Goal: Information Seeking & Learning: Learn about a topic

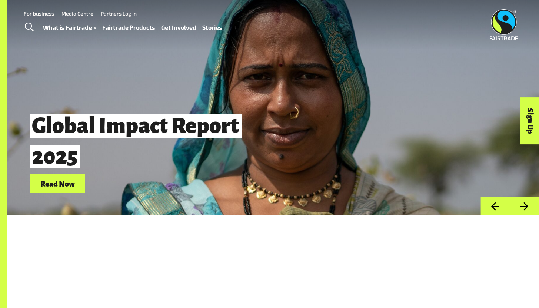
click at [128, 26] on link "Fairtrade Products" at bounding box center [128, 27] width 53 height 11
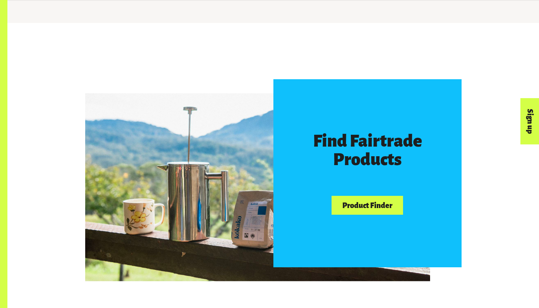
scroll to position [357, 0]
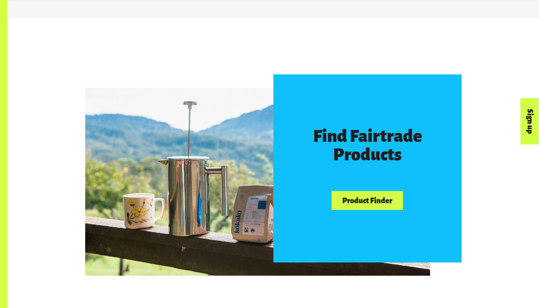
click at [379, 199] on link "Product Finder" at bounding box center [367, 200] width 71 height 19
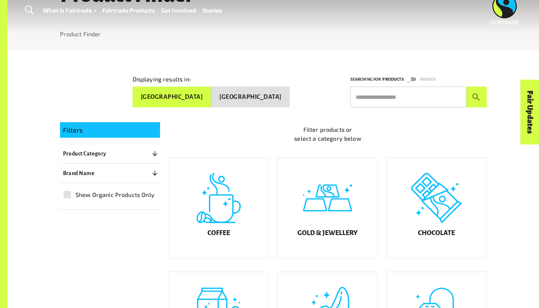
scroll to position [81, 0]
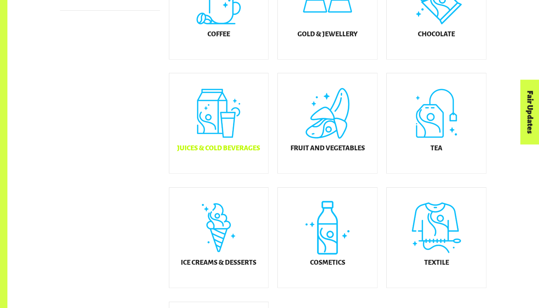
click at [231, 120] on div "Juices & Cold Beverages" at bounding box center [218, 123] width 99 height 100
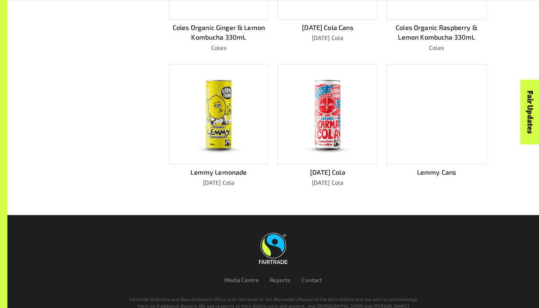
scroll to position [447, 0]
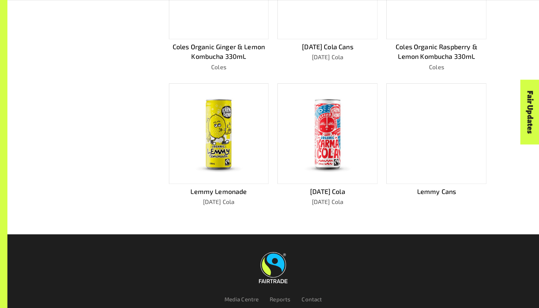
scroll to position [428, 0]
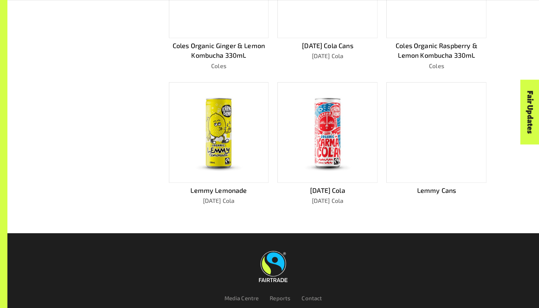
click at [335, 139] on img at bounding box center [327, 133] width 59 height 90
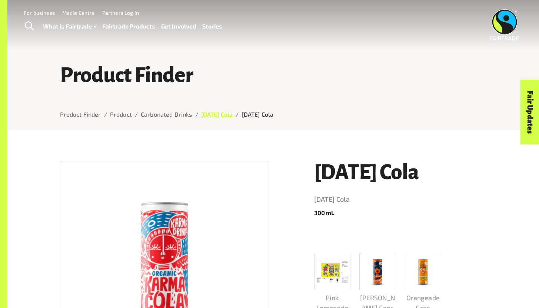
click at [225, 118] on link "Karma Cola" at bounding box center [217, 114] width 32 height 7
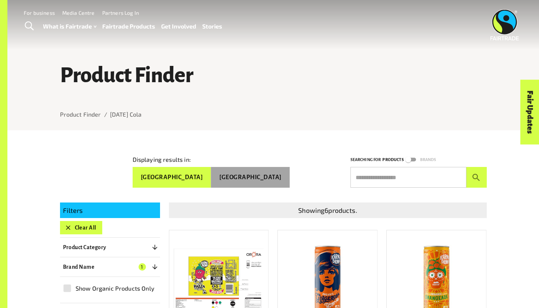
click at [287, 172] on button "New Zealand" at bounding box center [250, 177] width 79 height 21
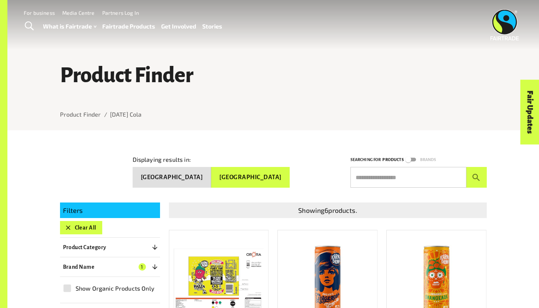
click at [320, 172] on div "Displaying results in: Australia New Zealand" at bounding box center [237, 170] width 209 height 36
